Goal: Check status: Verify the current state of an ongoing process or item

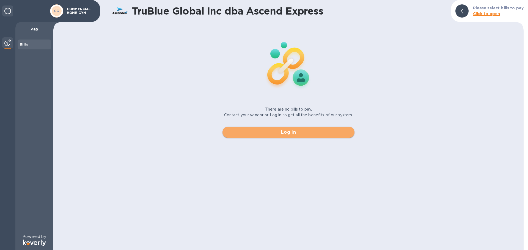
click at [269, 133] on span "Log in" at bounding box center [288, 132] width 123 height 7
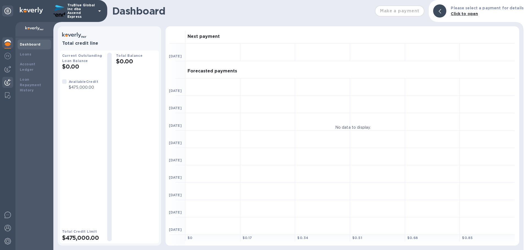
click at [6, 82] on img at bounding box center [7, 82] width 7 height 7
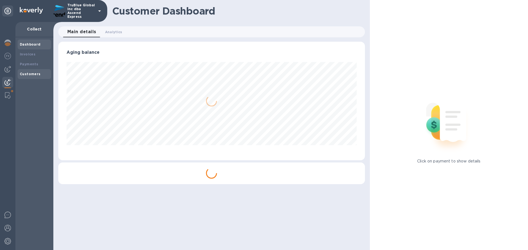
scroll to position [119, 306]
click at [26, 64] on b "Payments" at bounding box center [29, 64] width 18 height 4
